Goal: Task Accomplishment & Management: Use online tool/utility

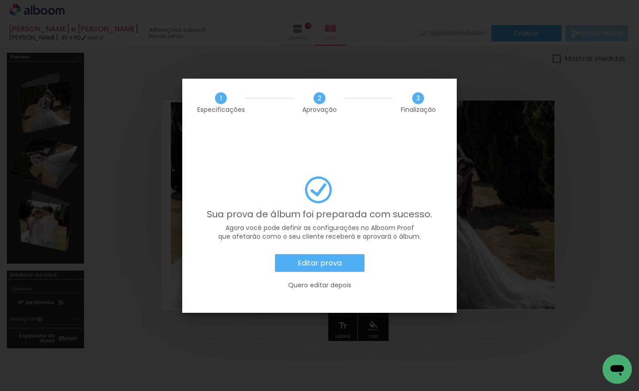
scroll to position [0, 1241]
click at [0, 0] on slot "Quero editar depois" at bounding box center [0, 0] width 0 height 0
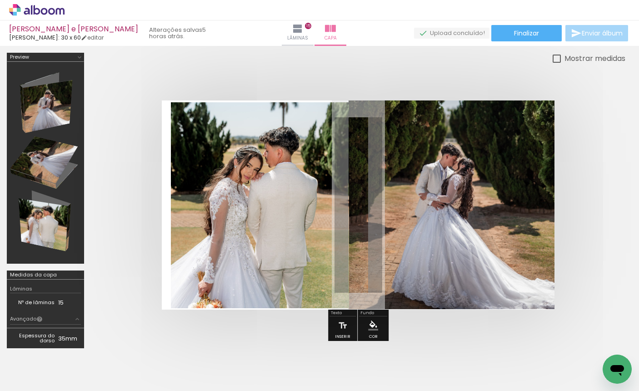
scroll to position [89, 0]
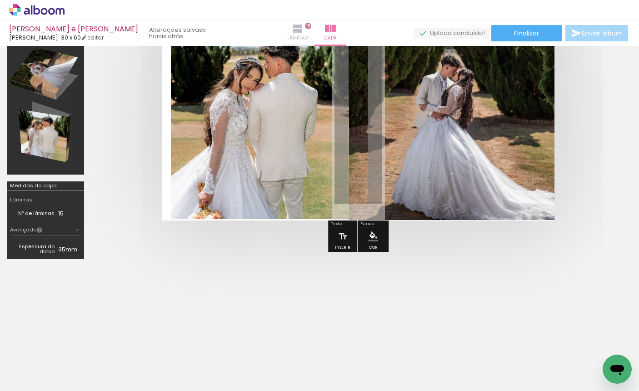
click at [293, 32] on iron-icon at bounding box center [297, 28] width 11 height 11
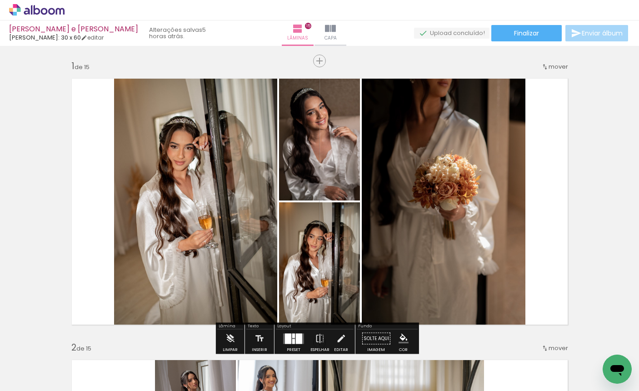
click at [28, 381] on span "Adicionar Fotos" at bounding box center [32, 379] width 27 height 10
click at [0, 0] on input "file" at bounding box center [0, 0] width 0 height 0
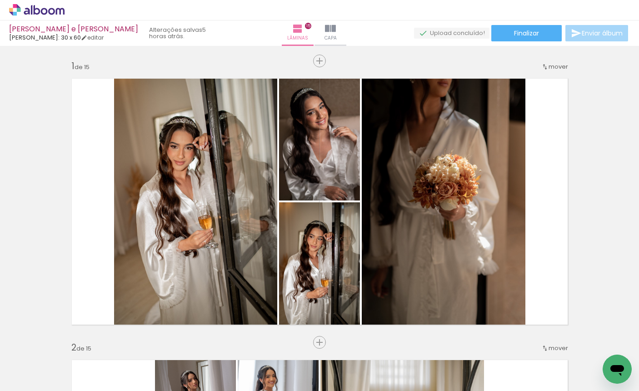
click at [21, 375] on span "Adicionar Fotos" at bounding box center [32, 379] width 27 height 10
click at [0, 0] on input "file" at bounding box center [0, 0] width 0 height 0
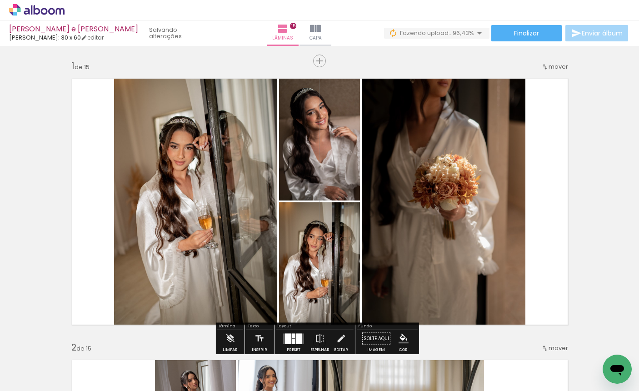
scroll to position [0, 1314]
drag, startPoint x: 395, startPoint y: 388, endPoint x: 600, endPoint y: 385, distance: 205.9
click at [75, 385] on iron-horizontal-list at bounding box center [65, 362] width 18 height 57
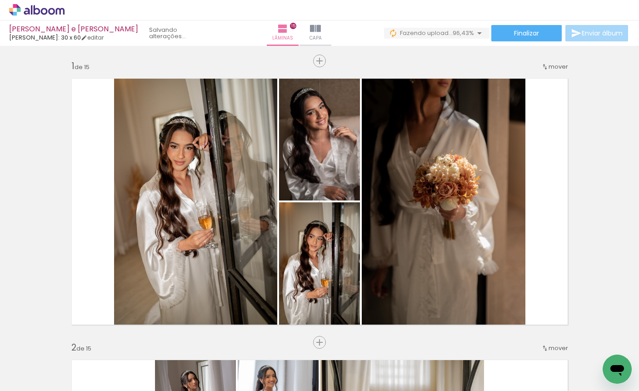
scroll to position [0, 1346]
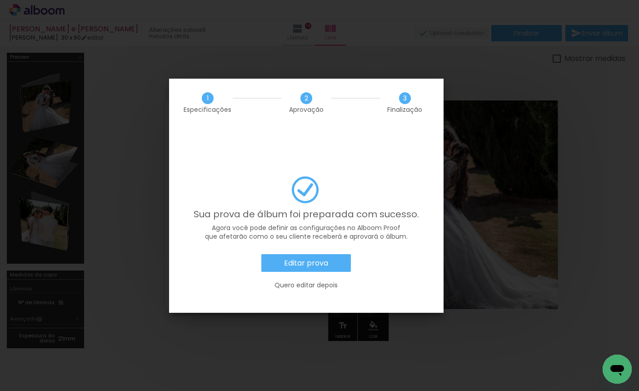
scroll to position [0, 2280]
click at [0, 0] on slot "Editar prova" at bounding box center [0, 0] width 0 height 0
